Goal: Transaction & Acquisition: Purchase product/service

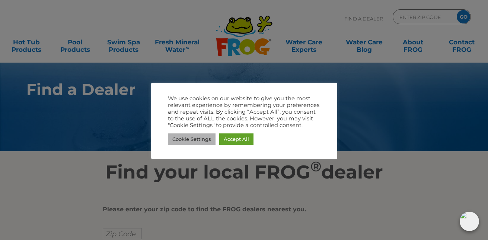
click at [179, 139] on link "Cookie Settings" at bounding box center [192, 139] width 48 height 12
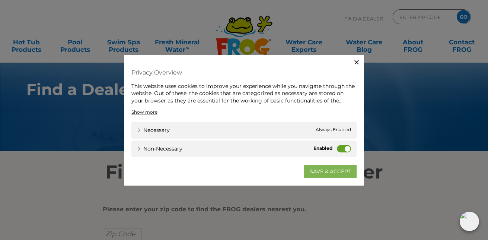
click at [340, 167] on link "SAVE & ACCEPT" at bounding box center [330, 170] width 53 height 13
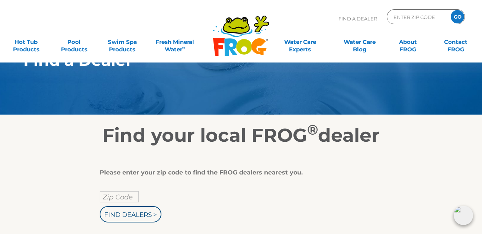
scroll to position [74, 0]
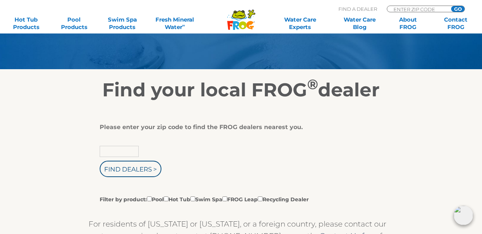
click at [131, 155] on input "text" at bounding box center [119, 151] width 39 height 11
type input "59872"
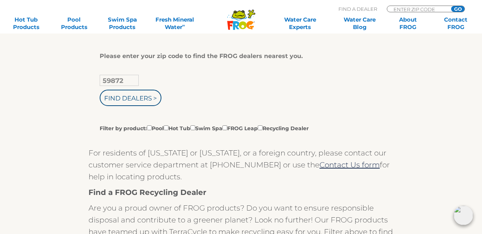
scroll to position [149, 0]
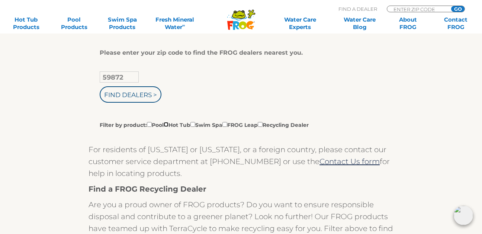
click at [169, 127] on input "Filter by product: Pool Hot Tub Swim Spa FROG Leap Recycling Dealer" at bounding box center [166, 124] width 5 height 5
checkbox input "true"
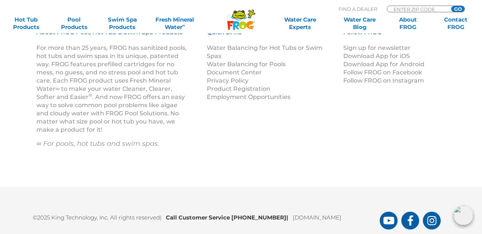
scroll to position [824, 0]
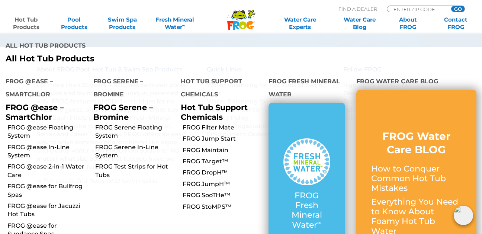
click at [23, 22] on link "Hot Tub Products" at bounding box center [25, 23] width 37 height 15
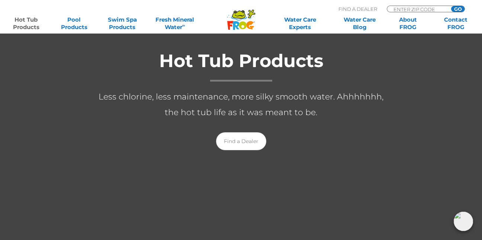
scroll to position [149, 0]
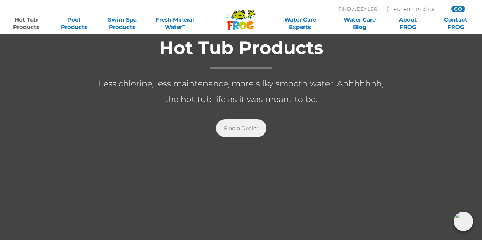
drag, startPoint x: 234, startPoint y: 127, endPoint x: 313, endPoint y: 133, distance: 79.1
click at [234, 127] on link "Find a Dealer" at bounding box center [241, 128] width 50 height 18
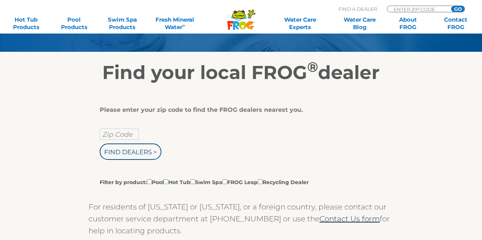
scroll to position [112, 0]
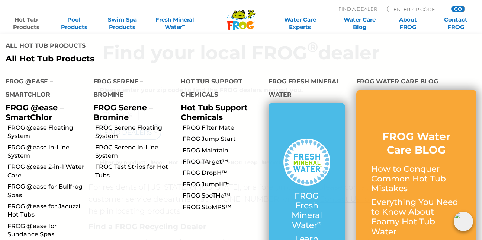
click at [19, 26] on link "Hot Tub Products" at bounding box center [25, 23] width 37 height 15
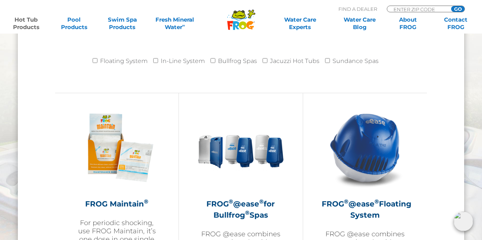
scroll to position [781, 0]
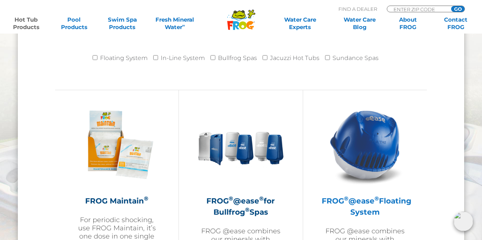
click at [362, 201] on h2 "FROG ® @ease ® Floating System" at bounding box center [365, 206] width 87 height 22
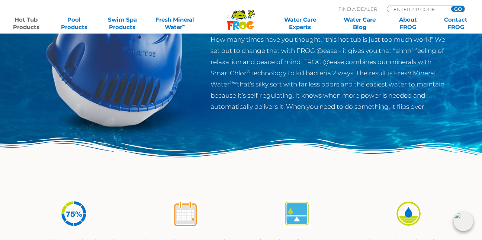
scroll to position [112, 0]
